Goal: Find specific page/section: Find specific page/section

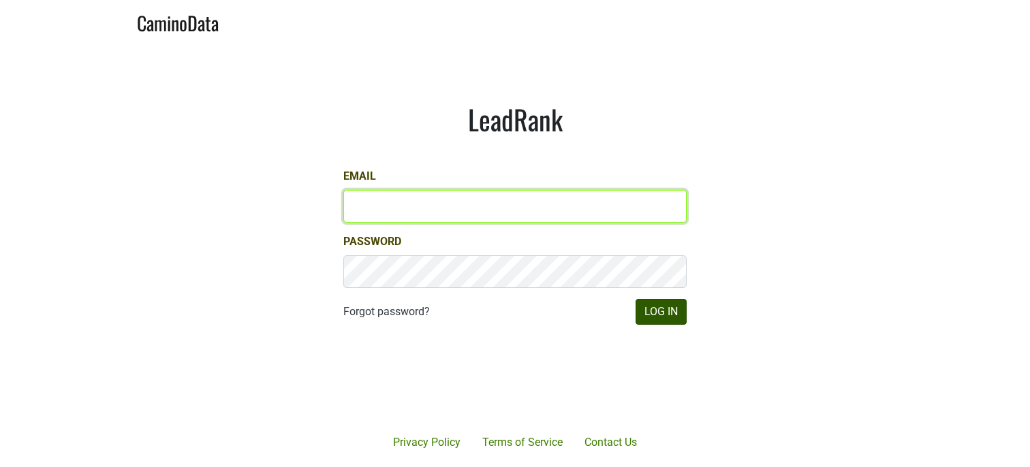
type input "[EMAIL_ADDRESS][DOMAIN_NAME]"
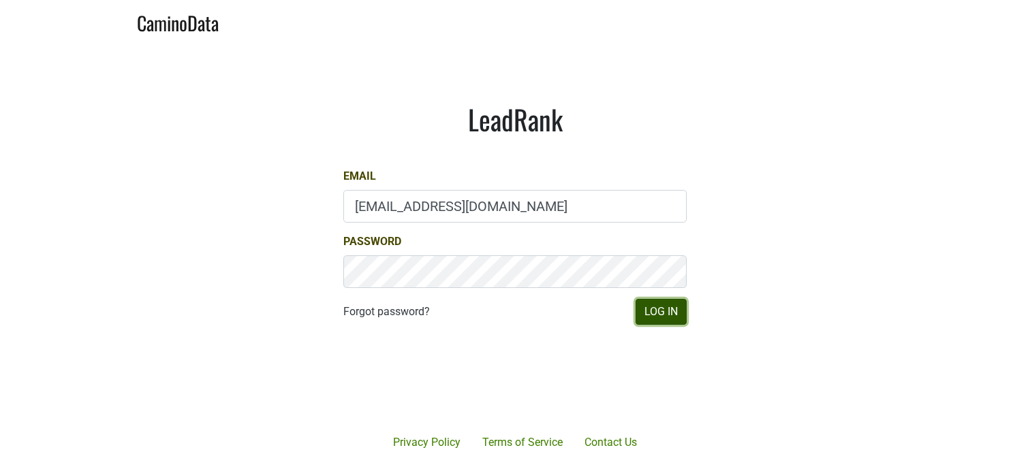
click at [670, 311] on button "Log In" at bounding box center [661, 312] width 51 height 26
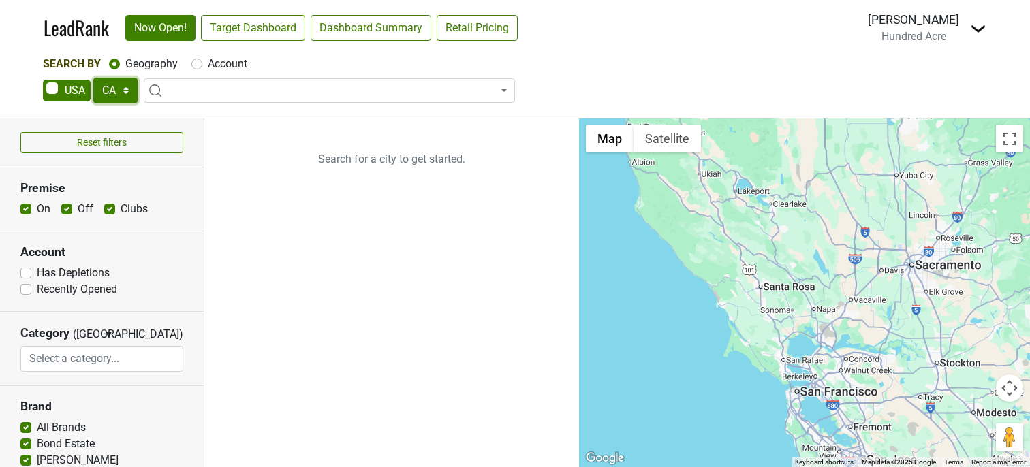
click at [128, 88] on select "AK AL AR AZ CA CO CT DC DE FL [GEOGRAPHIC_DATA] HI IA ID IL IN KS [GEOGRAPHIC_D…" at bounding box center [115, 91] width 44 height 26
select select "MN"
click at [93, 78] on select "AK AL AR AZ CA CO CT DC DE FL [GEOGRAPHIC_DATA] HI IA ID IL IN KS [GEOGRAPHIC_D…" at bounding box center [115, 91] width 44 height 26
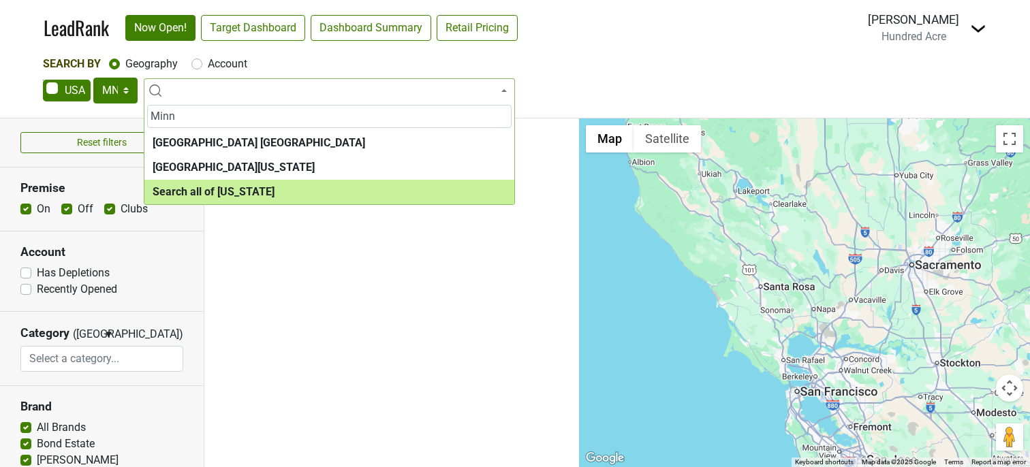
type input "Minn"
select select "ALL_MN"
